Goal: Information Seeking & Learning: Learn about a topic

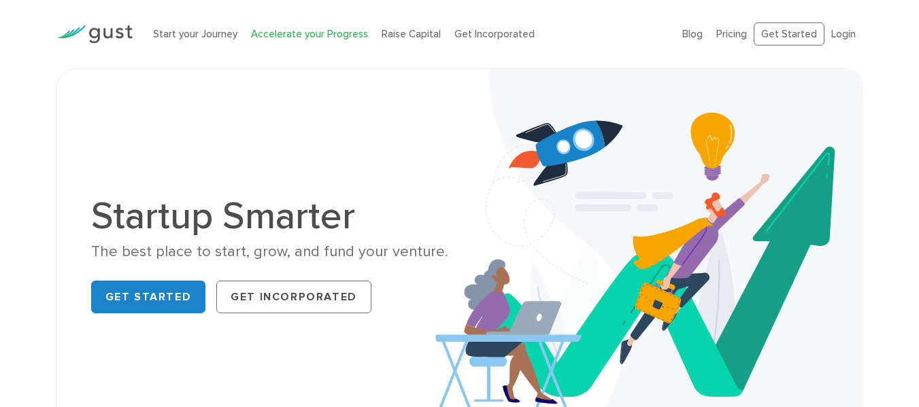
click at [310, 31] on link "Accelerate your Progress" at bounding box center [309, 34] width 117 height 12
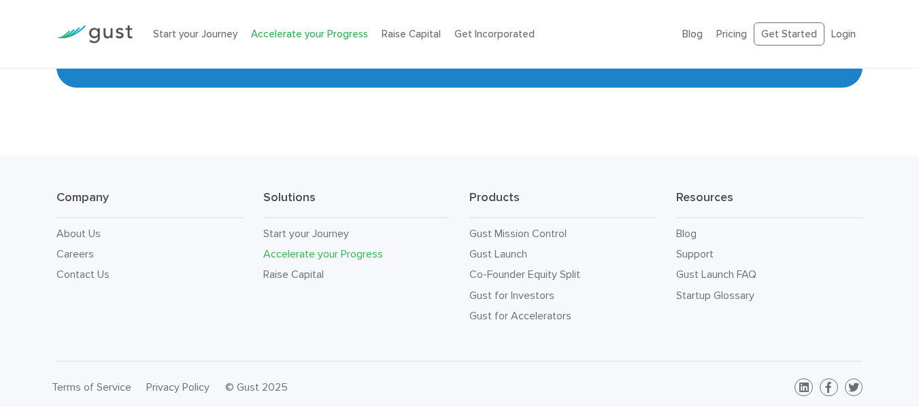
scroll to position [2432, 0]
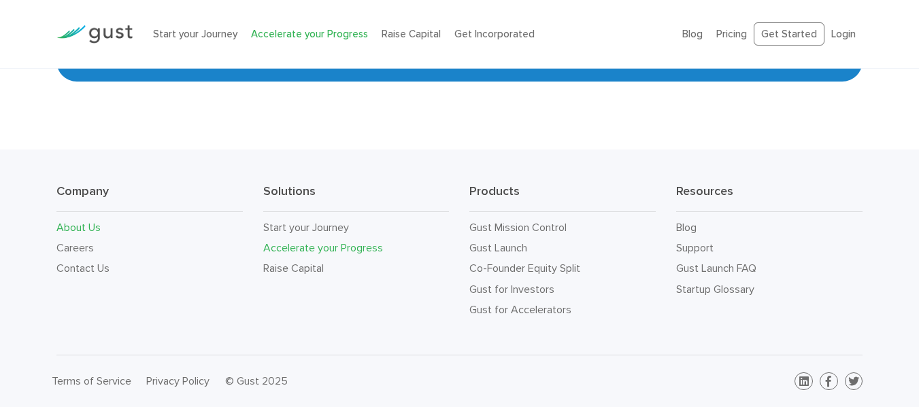
click at [95, 226] on link "About Us" at bounding box center [78, 227] width 44 height 13
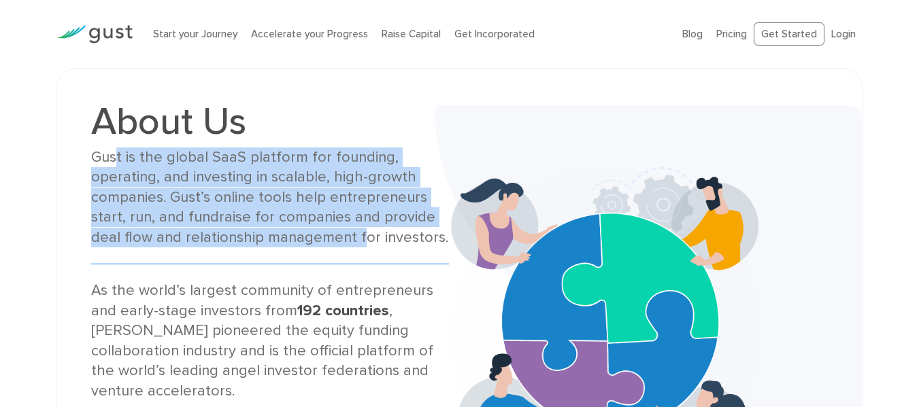
drag, startPoint x: 116, startPoint y: 162, endPoint x: 360, endPoint y: 234, distance: 254.6
click at [360, 234] on div "Gust is the global SaaS platform for founding, operating, and investing in scal…" at bounding box center [270, 198] width 358 height 100
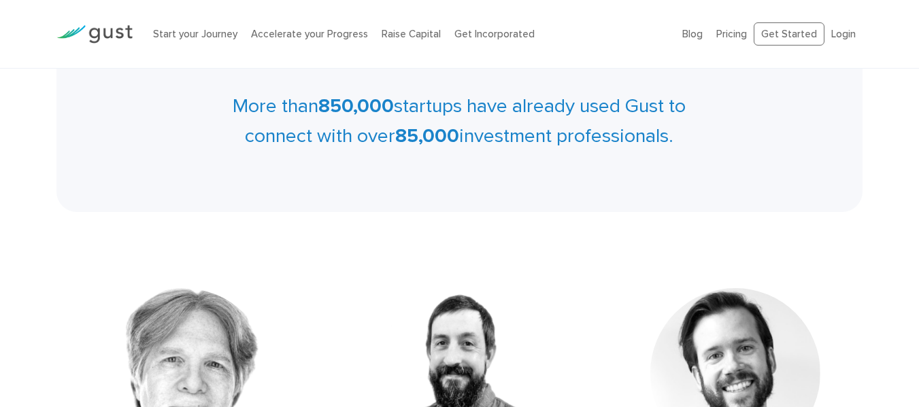
scroll to position [544, 0]
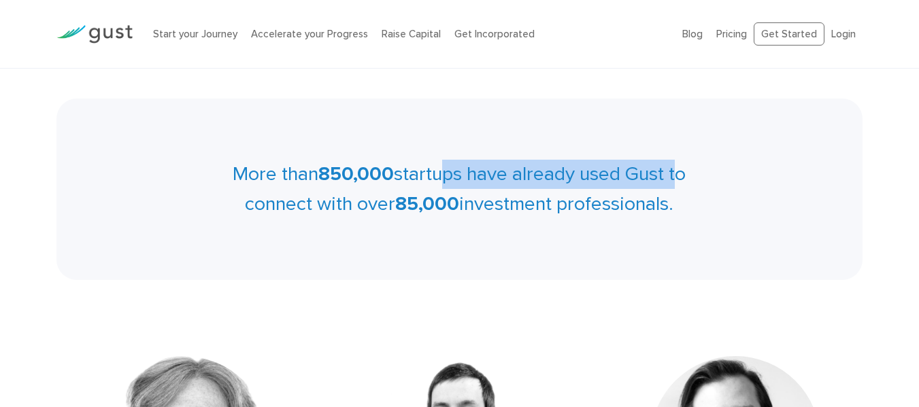
drag, startPoint x: 440, startPoint y: 131, endPoint x: 679, endPoint y: 133, distance: 238.8
click at [679, 160] on p "More than 850,000 startups have already used Gust to connect with over 85,000 i…" at bounding box center [459, 189] width 741 height 59
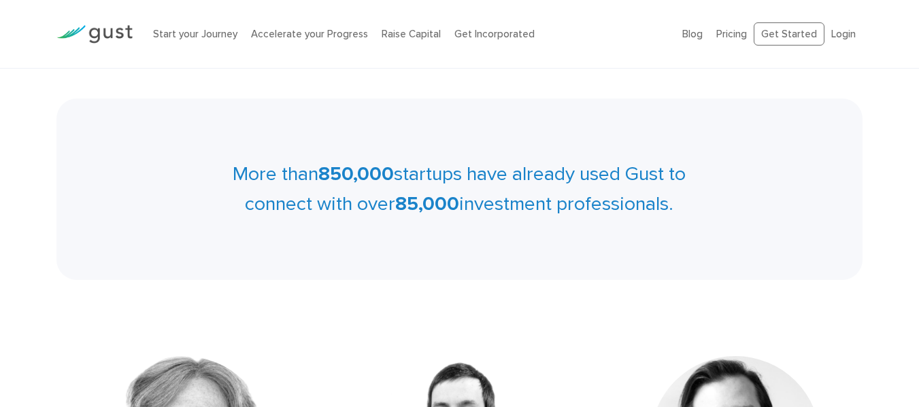
drag, startPoint x: 494, startPoint y: 163, endPoint x: 710, endPoint y: 167, distance: 216.3
click at [710, 167] on p "More than 850,000 startups have already used Gust to connect with over 85,000 i…" at bounding box center [459, 189] width 741 height 59
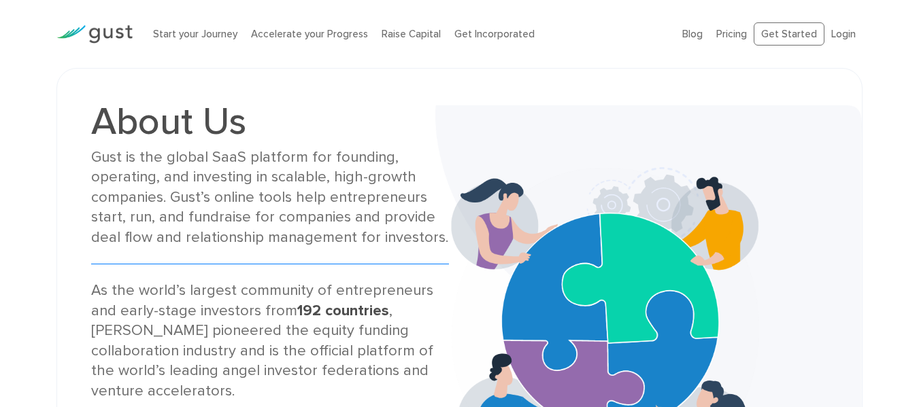
scroll to position [68, 0]
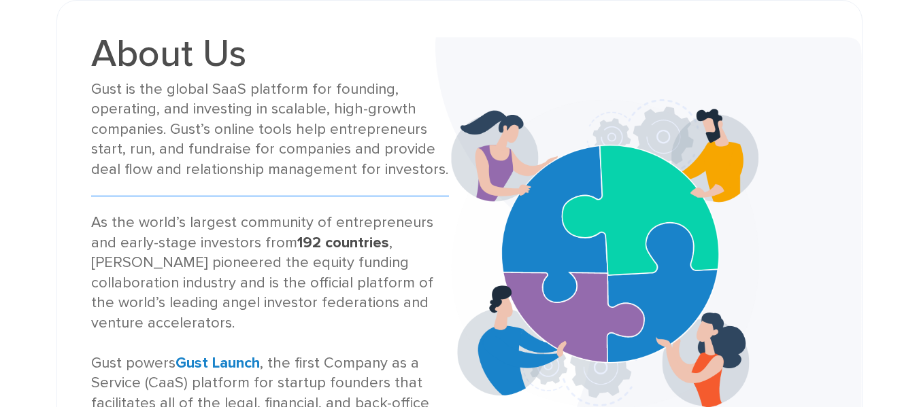
click at [334, 178] on div "Gust is the global SaaS platform for founding, operating, and investing in scal…" at bounding box center [270, 130] width 358 height 100
